Goal: Transaction & Acquisition: Subscribe to service/newsletter

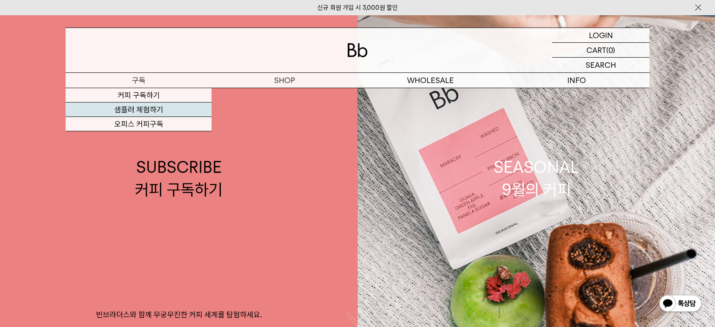
click at [132, 106] on link "샘플러 체험하기" at bounding box center [139, 109] width 146 height 14
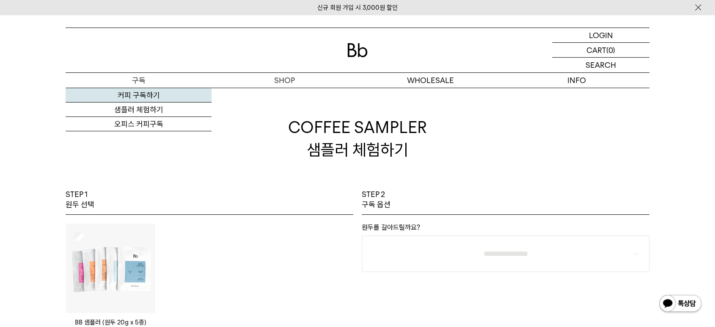
click at [141, 91] on link "커피 구독하기" at bounding box center [139, 95] width 146 height 14
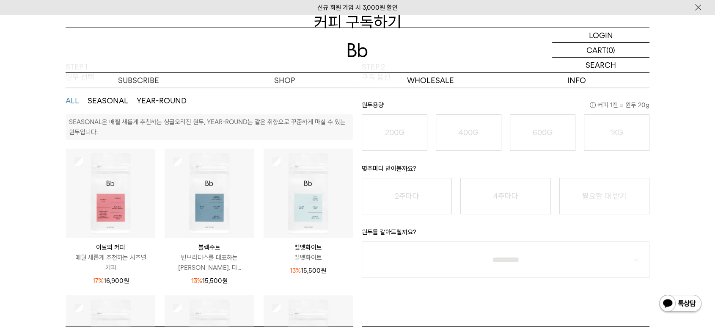
scroll to position [141, 0]
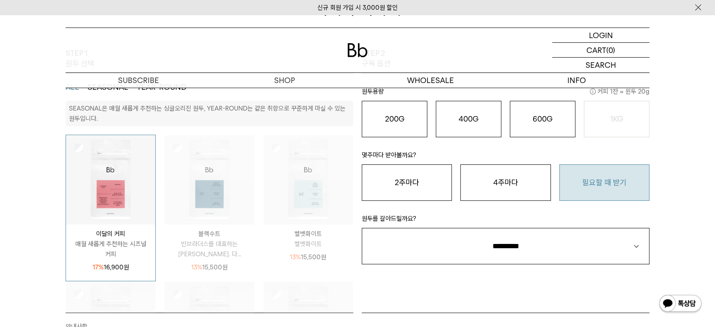
click at [597, 178] on button "필요할 때 받기" at bounding box center [604, 182] width 90 height 36
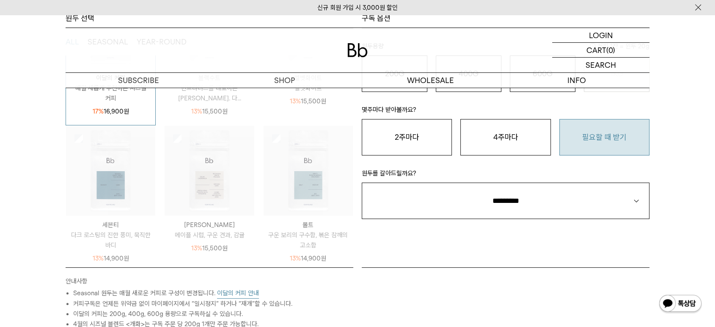
scroll to position [282, 0]
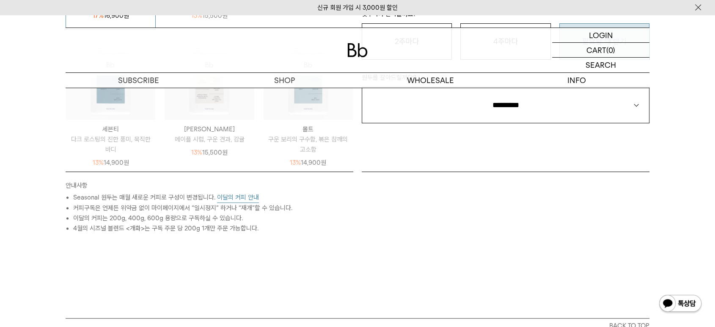
click at [233, 197] on button "이달의 커피 안내" at bounding box center [238, 197] width 42 height 11
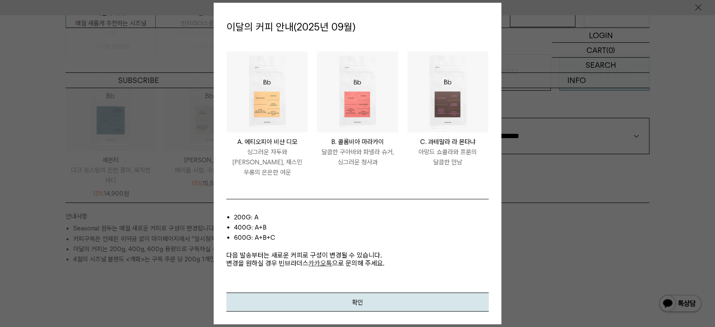
scroll to position [235, 0]
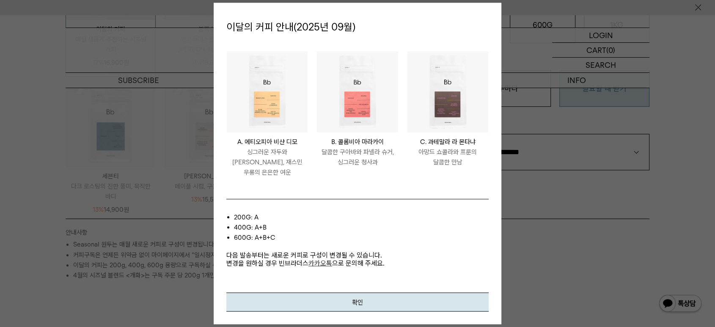
click at [159, 225] on div at bounding box center [357, 163] width 715 height 327
click at [340, 300] on button "확인" at bounding box center [357, 301] width 262 height 19
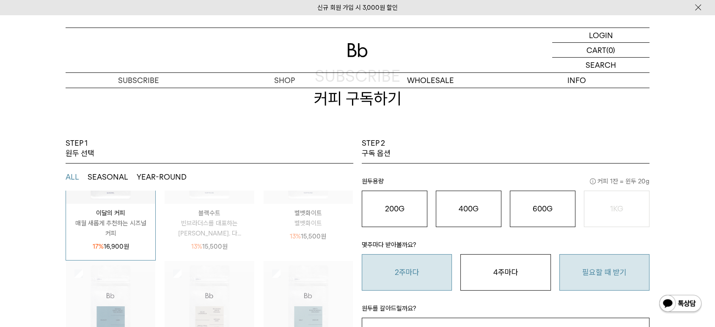
scroll to position [47, 0]
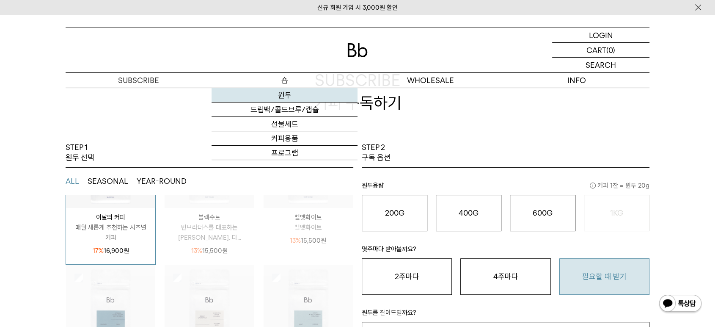
click at [281, 92] on link "원두" at bounding box center [284, 95] width 146 height 14
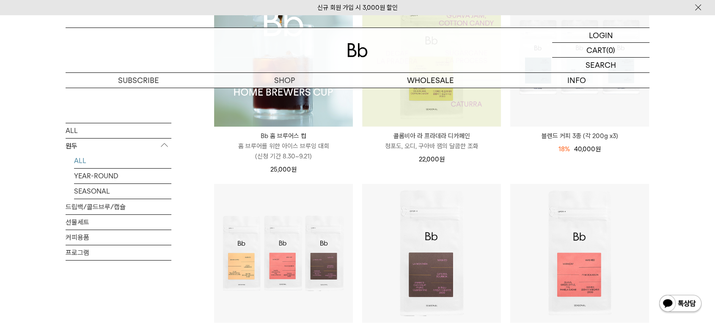
scroll to position [188, 0]
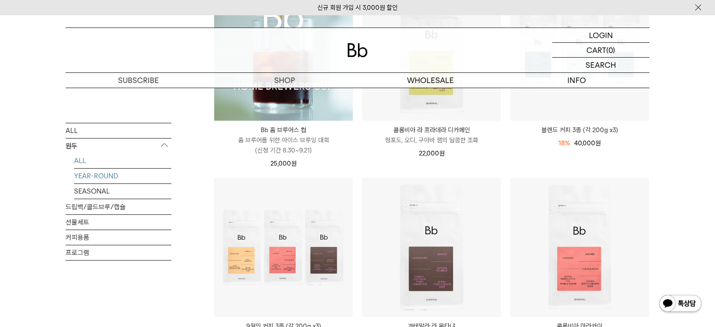
click at [109, 172] on link "YEAR-ROUND" at bounding box center [122, 175] width 97 height 15
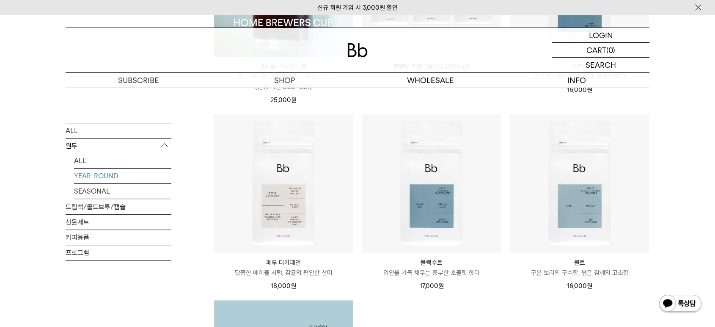
scroll to position [235, 0]
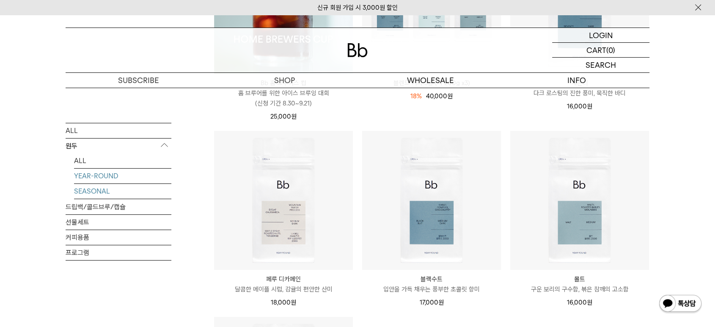
click at [105, 186] on link "SEASONAL" at bounding box center [122, 191] width 97 height 15
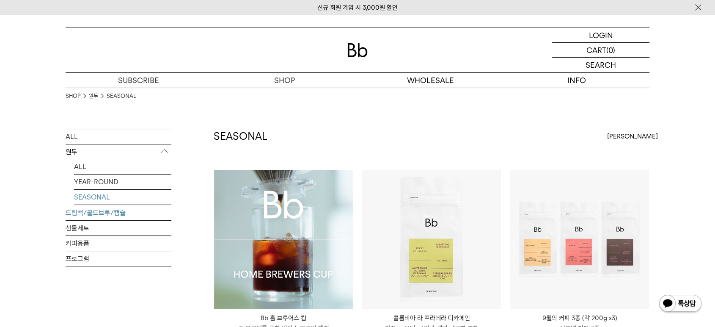
click at [117, 209] on link "드립백/콜드브루/캡슐" at bounding box center [119, 212] width 106 height 15
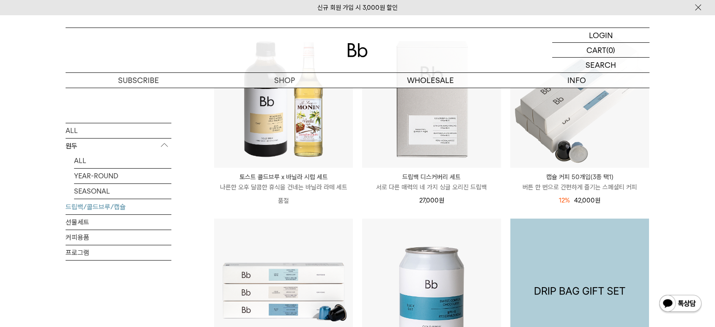
scroll to position [282, 0]
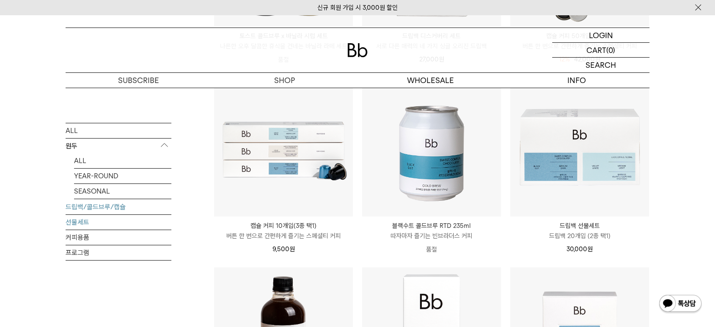
click at [83, 224] on link "선물세트" at bounding box center [119, 221] width 106 height 15
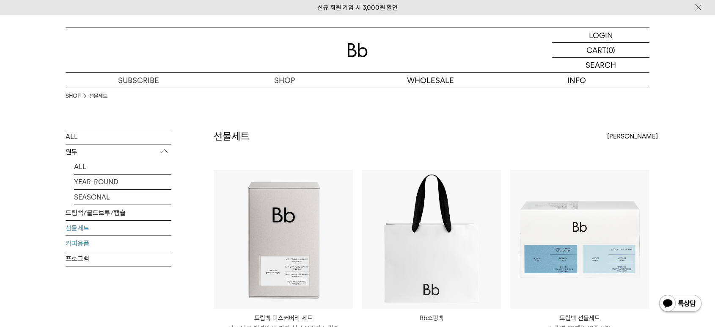
click at [86, 239] on link "커피용품" at bounding box center [119, 243] width 106 height 15
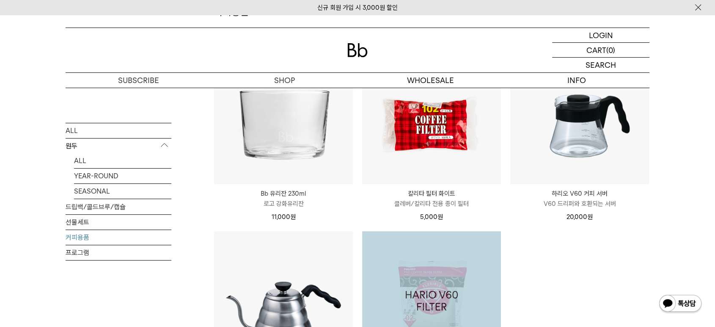
scroll to position [141, 0]
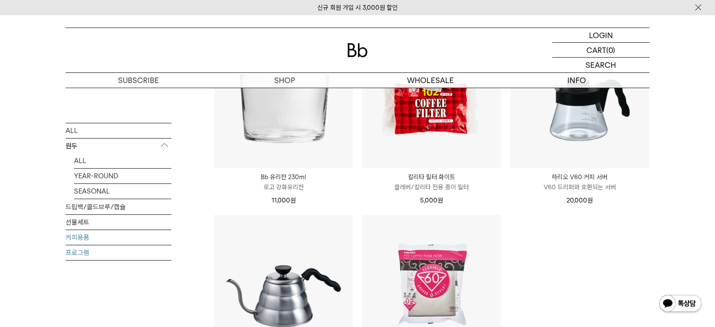
click at [81, 253] on link "프로그램" at bounding box center [119, 252] width 106 height 15
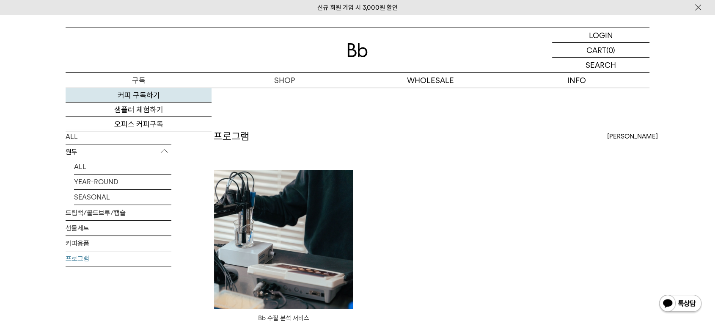
click at [156, 95] on link "커피 구독하기" at bounding box center [139, 95] width 146 height 14
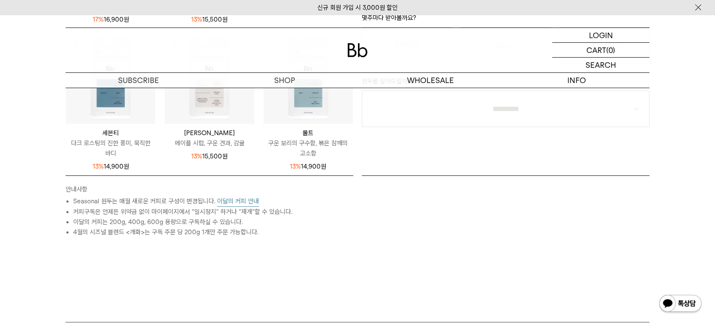
scroll to position [282, 0]
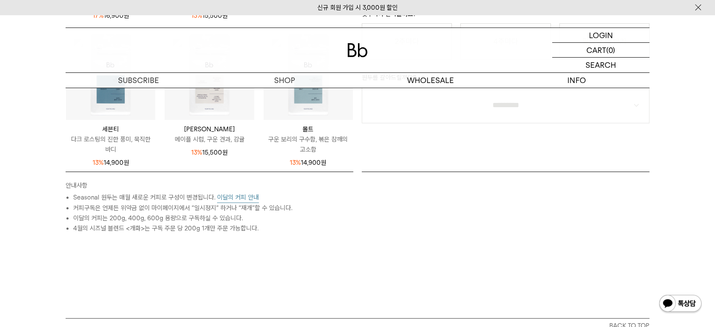
click at [240, 192] on button "이달의 커피 안내" at bounding box center [238, 197] width 42 height 11
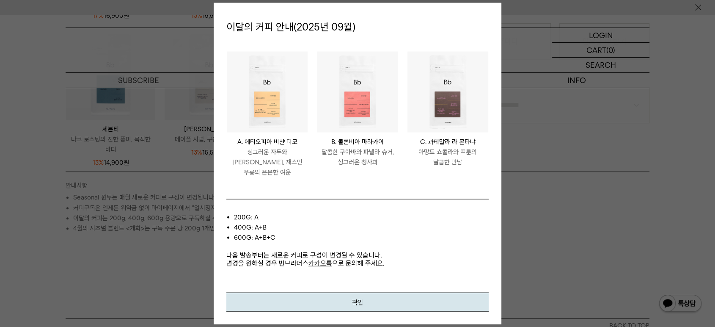
click at [368, 310] on div "이달의 커피 안내(2025년 09월) ETHIOPIA BISHAN DIMO A. 에티오피아 비샨 디모 싱그러운 자두와 황도, 재스민 우롱의 은…" at bounding box center [358, 163] width 288 height 321
click at [369, 303] on button "확인" at bounding box center [357, 301] width 262 height 19
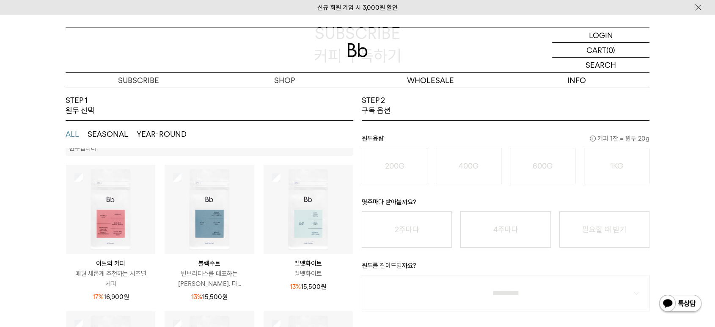
scroll to position [16, 0]
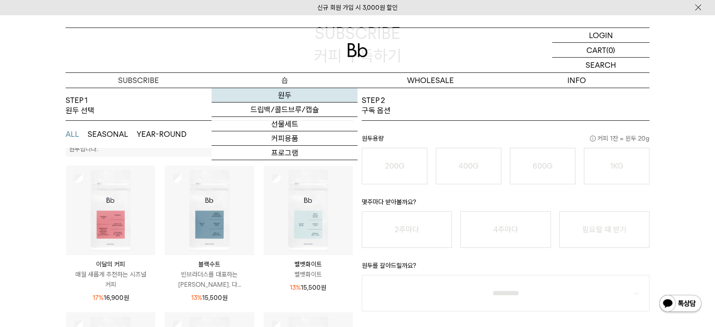
click at [288, 96] on link "원두" at bounding box center [284, 95] width 146 height 14
